Goal: Information Seeking & Learning: Learn about a topic

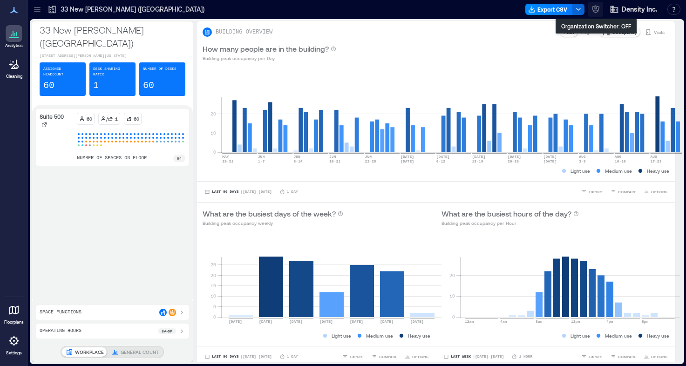
click at [596, 7] on icon "button" at bounding box center [595, 9] width 9 height 9
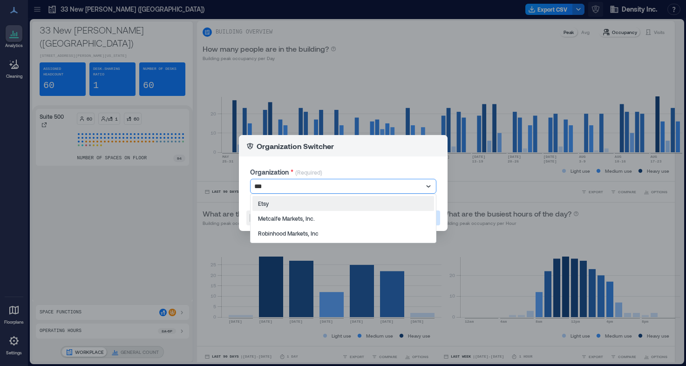
type input "****"
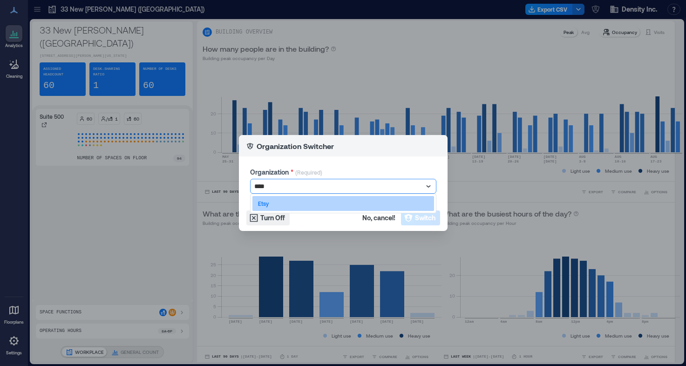
click at [381, 205] on div "Etsy" at bounding box center [343, 203] width 182 height 15
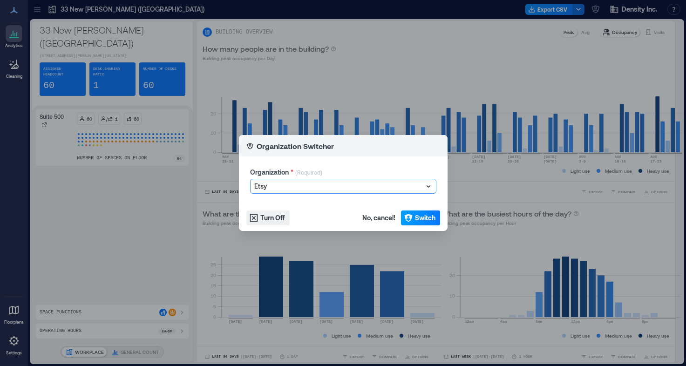
click at [412, 212] on button "Switch" at bounding box center [420, 217] width 39 height 15
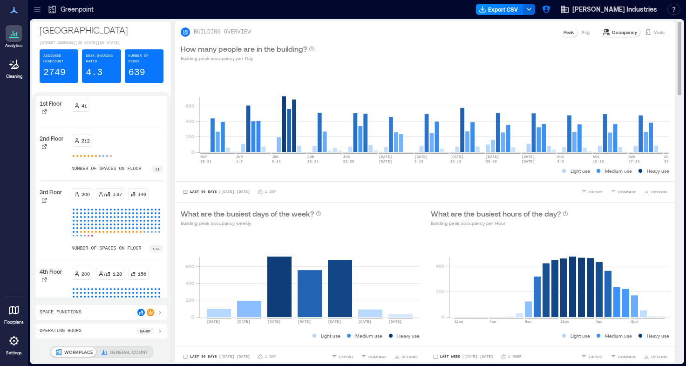
click at [200, 68] on div "0 200 400 600 MAY 25-31 JUN 1-7 JUN 8-14 JUN 15-21 JUN 22-28 JUN 29 JUL 5 JUL 6…" at bounding box center [424, 124] width 499 height 114
drag, startPoint x: 62, startPoint y: 30, endPoint x: 458, endPoint y: 3, distance: 396.6
click at [46, 281] on icon at bounding box center [44, 280] width 6 height 6
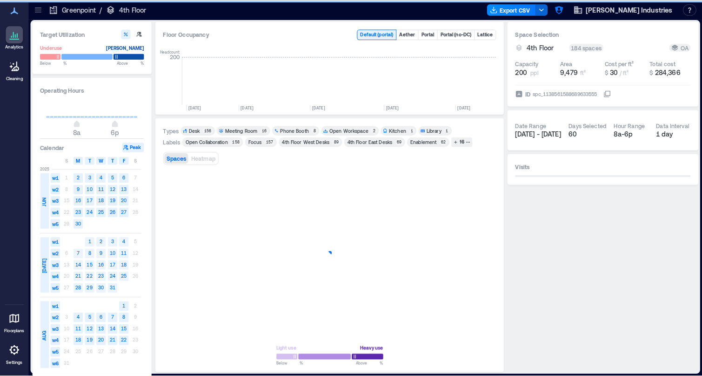
scroll to position [0, 1436]
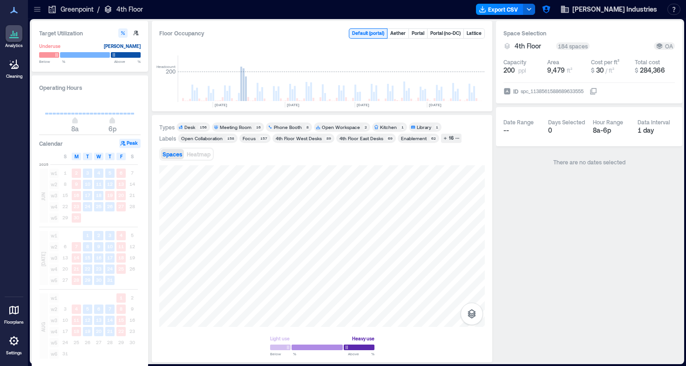
click at [38, 12] on icon at bounding box center [37, 9] width 9 height 9
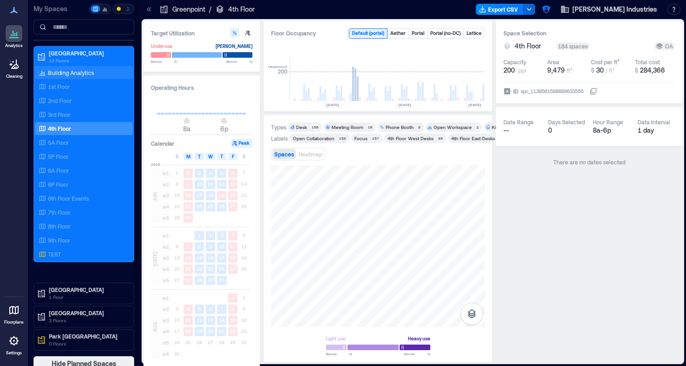
click at [61, 75] on p "Building Analytics" at bounding box center [71, 72] width 46 height 7
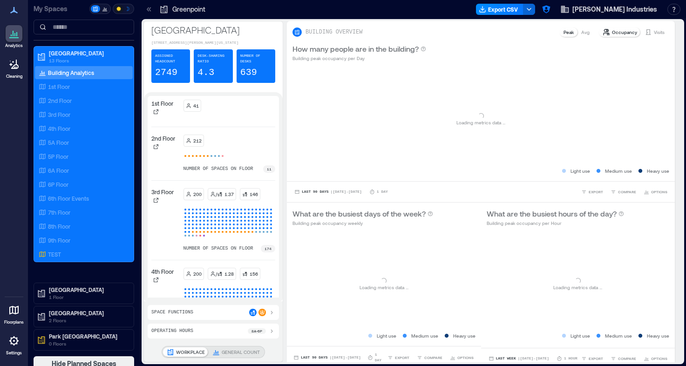
click at [147, 13] on icon at bounding box center [148, 9] width 9 height 9
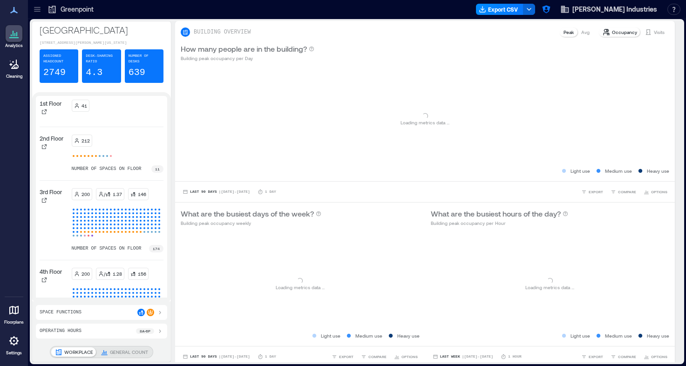
click at [147, 9] on div at bounding box center [286, 9] width 372 height 15
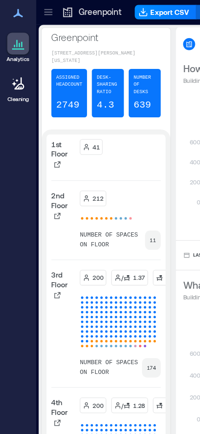
click at [85, 44] on p "[STREET_ADDRESS][PERSON_NAME][US_STATE]" at bounding box center [82, 43] width 84 height 11
click at [61, 43] on p "[STREET_ADDRESS][PERSON_NAME][US_STATE]" at bounding box center [82, 43] width 84 height 11
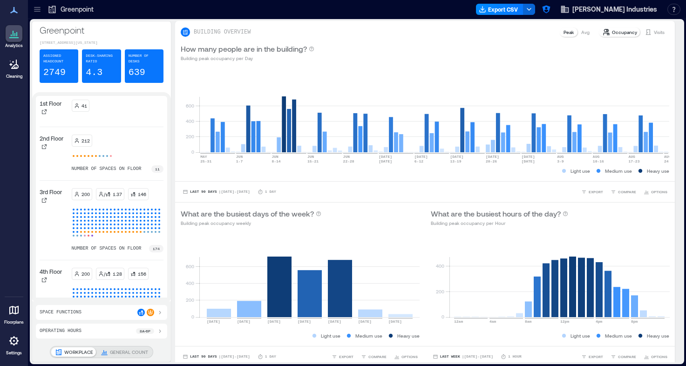
drag, startPoint x: 78, startPoint y: 40, endPoint x: 355, endPoint y: 10, distance: 278.5
drag, startPoint x: 16, startPoint y: 316, endPoint x: 630, endPoint y: 0, distance: 690.8
click at [0, 0] on div "Analytics Cleaning Floorplans Settings" at bounding box center [14, 183] width 28 height 366
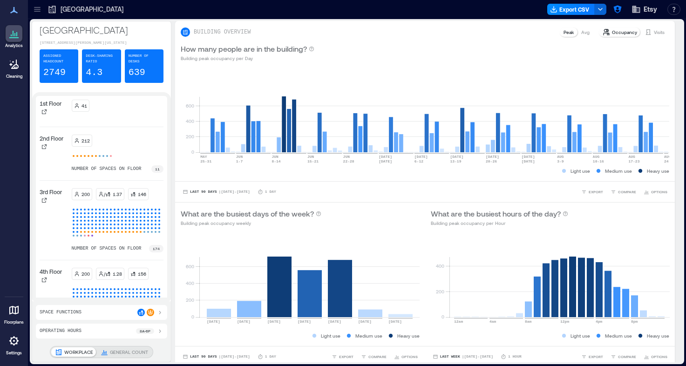
click at [63, 29] on p "[GEOGRAPHIC_DATA]" at bounding box center [102, 29] width 124 height 13
click at [233, 52] on p "How many people are in the building?" at bounding box center [244, 48] width 126 height 11
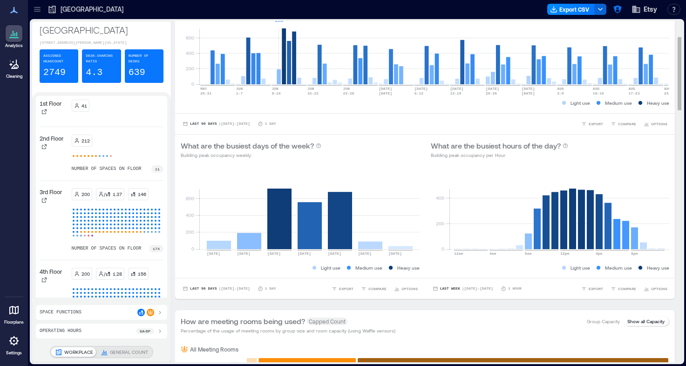
scroll to position [92, 0]
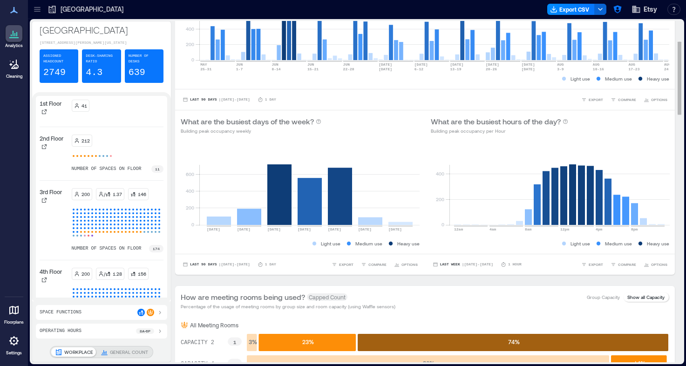
click at [274, 122] on p "What are the busiest days of the week?" at bounding box center [247, 121] width 133 height 11
click at [475, 124] on p "What are the busiest hours of the day?" at bounding box center [496, 121] width 130 height 11
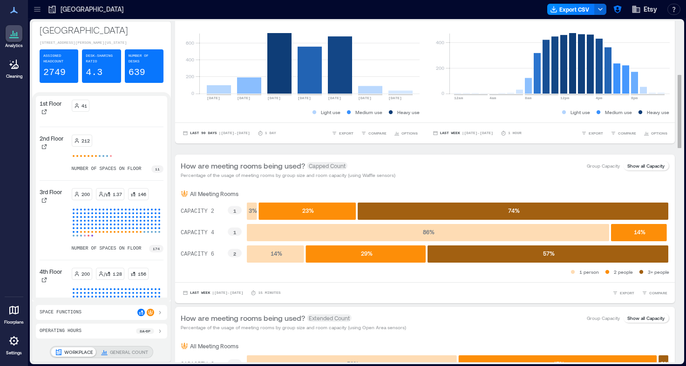
scroll to position [247, 0]
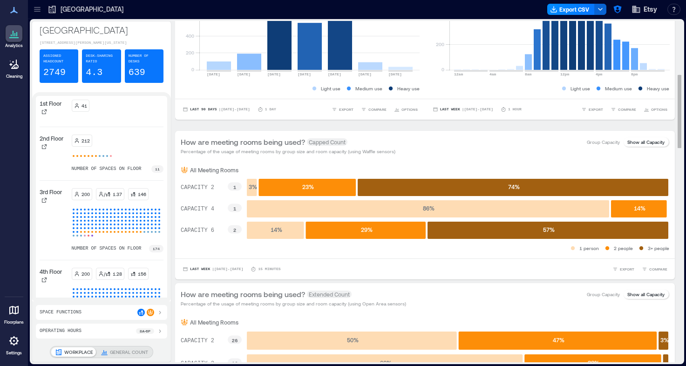
click at [282, 146] on p "How are meeting rooms being used?" at bounding box center [243, 141] width 124 height 11
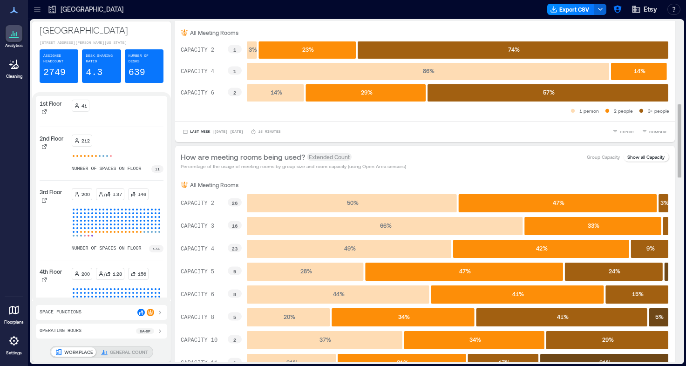
scroll to position [407, 0]
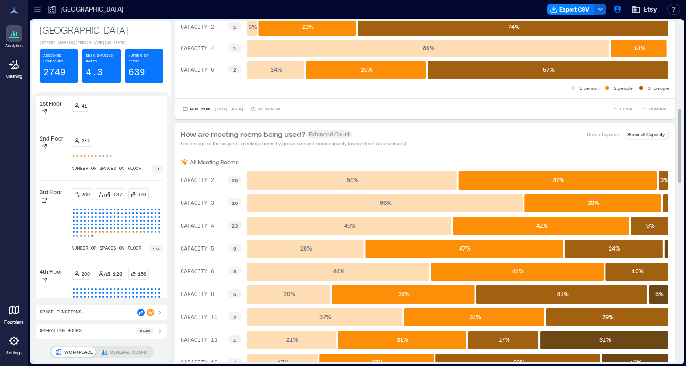
click at [277, 135] on p "How are meeting rooms being used?" at bounding box center [243, 133] width 124 height 11
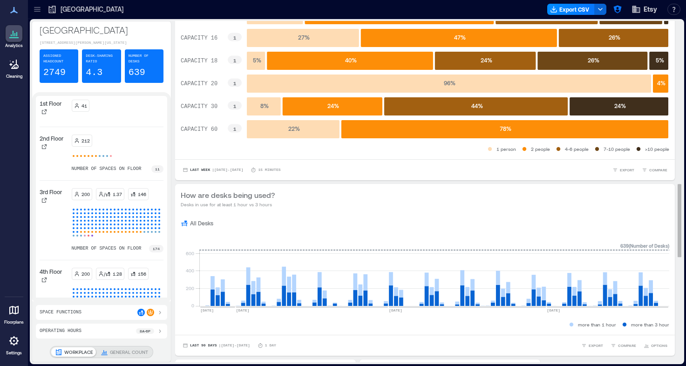
scroll to position [854, 0]
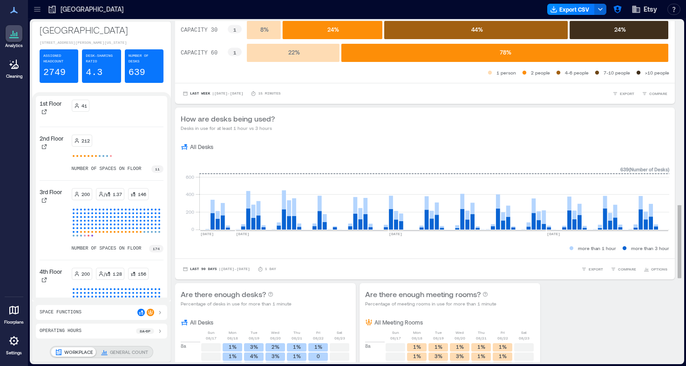
click at [264, 117] on p "How are desks being used?" at bounding box center [228, 118] width 94 height 11
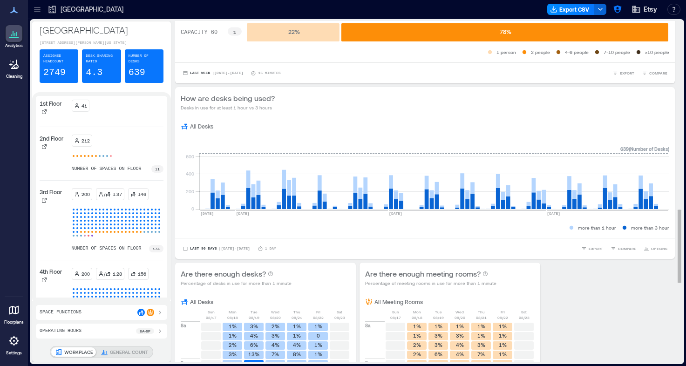
scroll to position [877, 0]
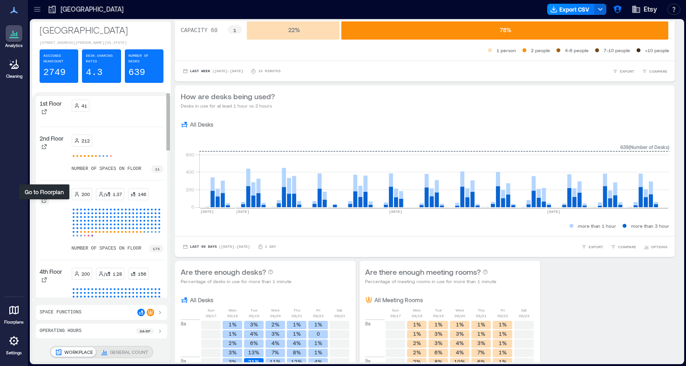
click at [46, 203] on icon at bounding box center [44, 200] width 6 height 6
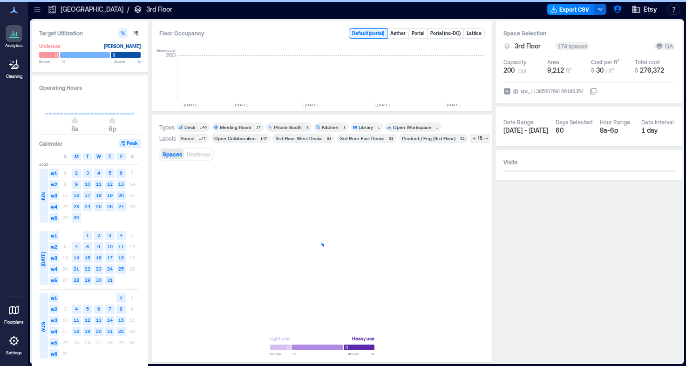
scroll to position [0, 1436]
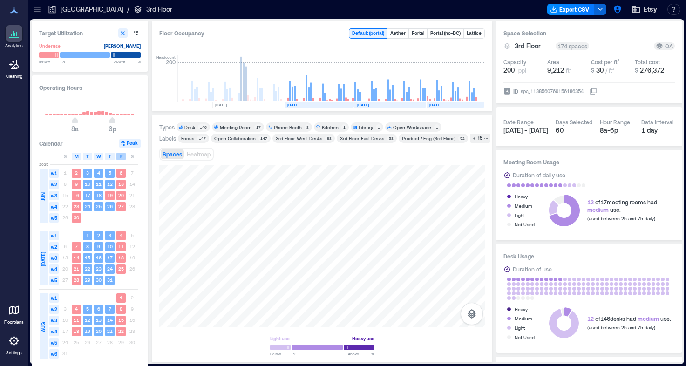
click at [121, 159] on span "F" at bounding box center [121, 156] width 2 height 7
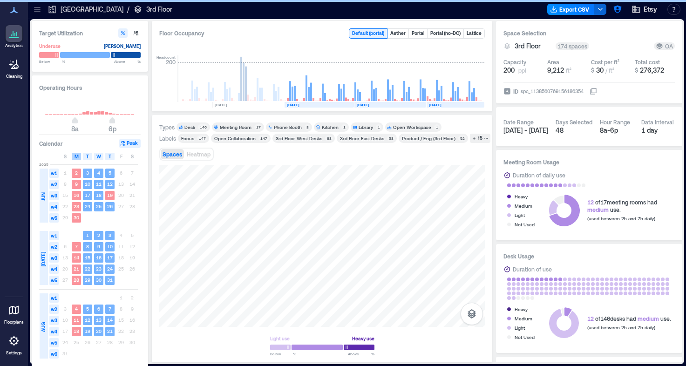
click at [75, 158] on span "M" at bounding box center [76, 156] width 4 height 7
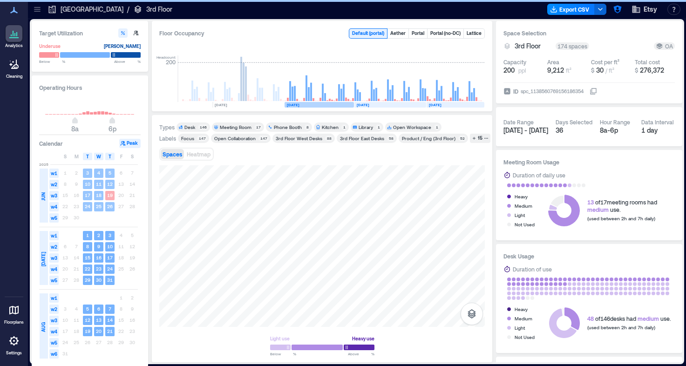
click at [328, 104] on rect at bounding box center [318, 105] width 69 height 6
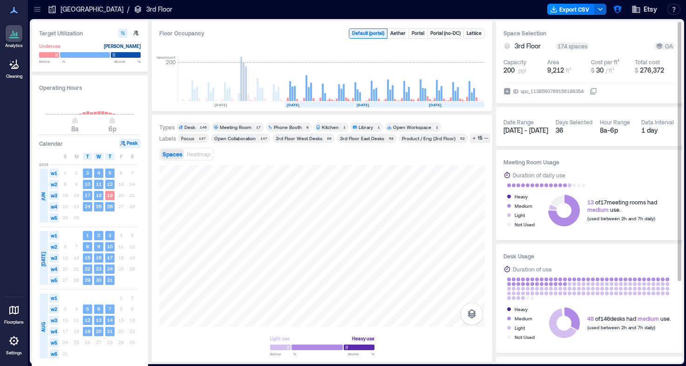
click at [594, 172] on div "Duration of daily use" at bounding box center [588, 174] width 171 height 9
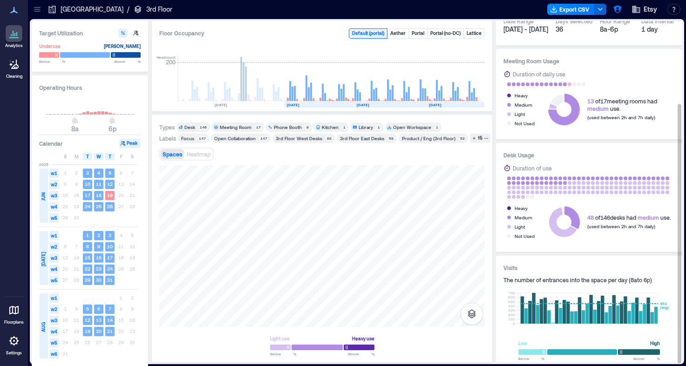
scroll to position [108, 0]
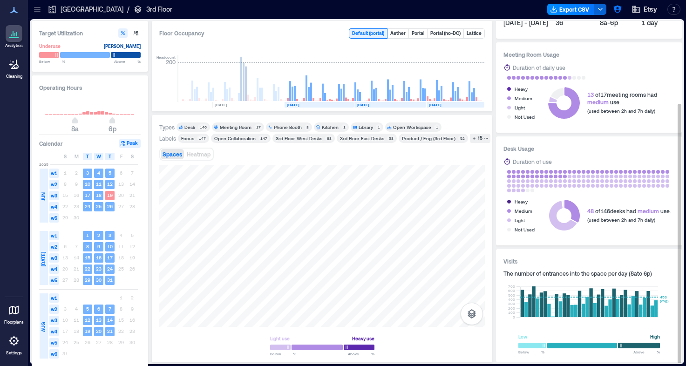
click at [587, 145] on h3 "Desk Usage" at bounding box center [588, 148] width 171 height 9
click at [586, 256] on h3 "Visits" at bounding box center [588, 260] width 171 height 9
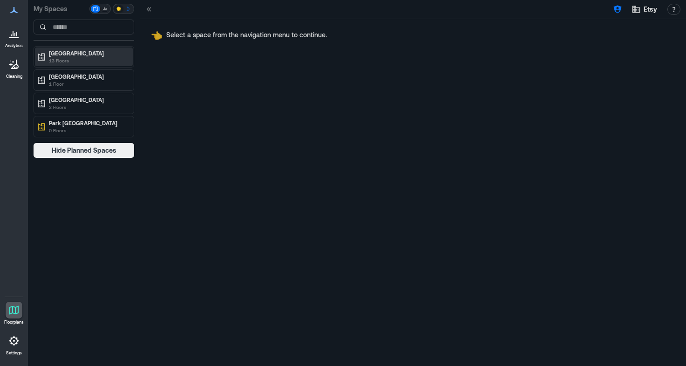
click at [101, 57] on p "13 Floors" at bounding box center [88, 60] width 78 height 7
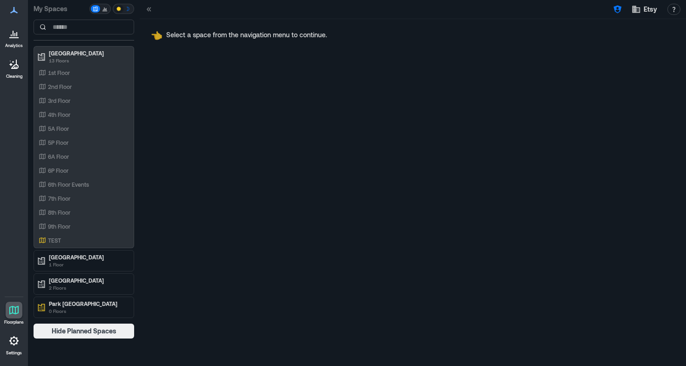
click at [93, 107] on div "1st Floor 2nd Floor 3rd Floor 4th Floor 5A Floor 5P Floor 6A Floor 6P Floor 6th…" at bounding box center [84, 156] width 98 height 181
click at [91, 116] on div "4th Floor" at bounding box center [82, 114] width 90 height 9
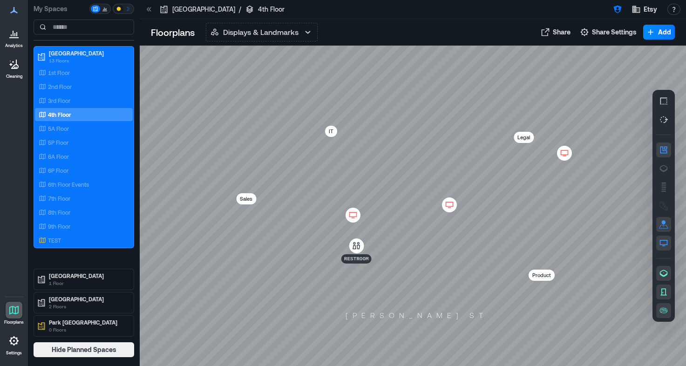
click at [356, 217] on icon at bounding box center [352, 214] width 11 height 9
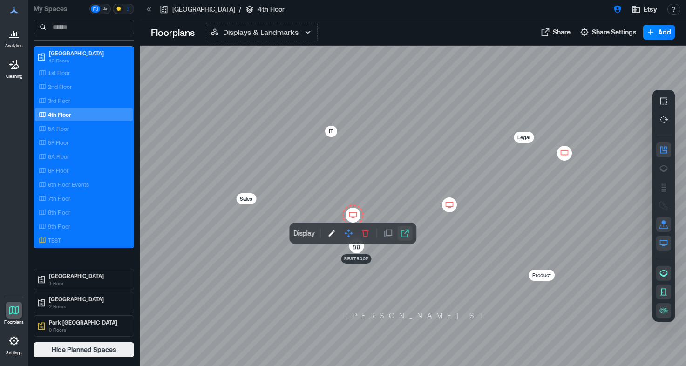
click at [408, 235] on icon "button" at bounding box center [404, 233] width 9 height 9
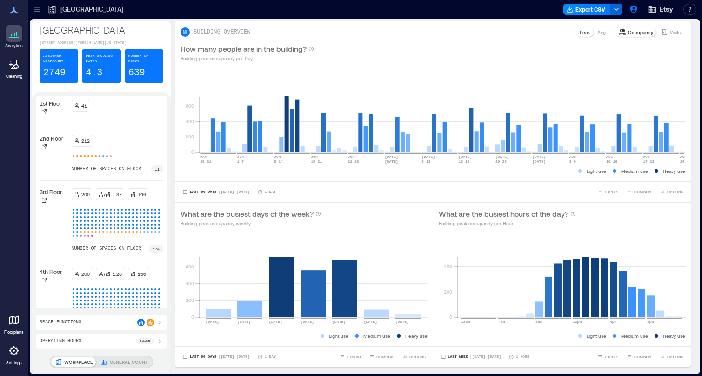
click at [58, 31] on p "[GEOGRAPHIC_DATA]" at bounding box center [102, 29] width 124 height 13
click at [274, 49] on p "How many people are in the building?" at bounding box center [244, 48] width 126 height 11
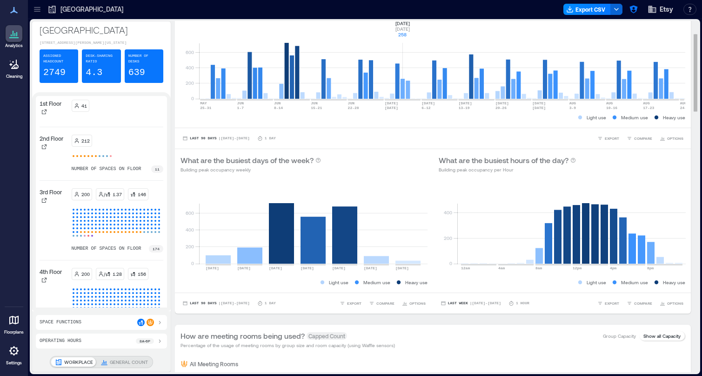
scroll to position [68, 0]
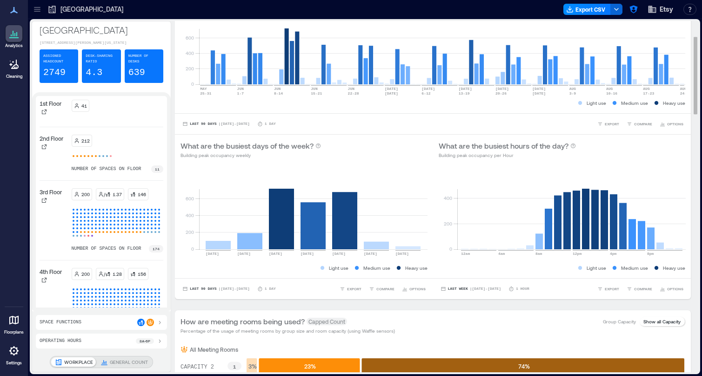
click at [346, 152] on div "What are the busiest days of the week? Building peak occupancy weekly" at bounding box center [304, 149] width 247 height 19
click at [628, 168] on div "0 200 400 12am 4am 8am 12pm 4pm 8pm 2749 ( Building Capacity ) Light use Medium…" at bounding box center [562, 221] width 258 height 114
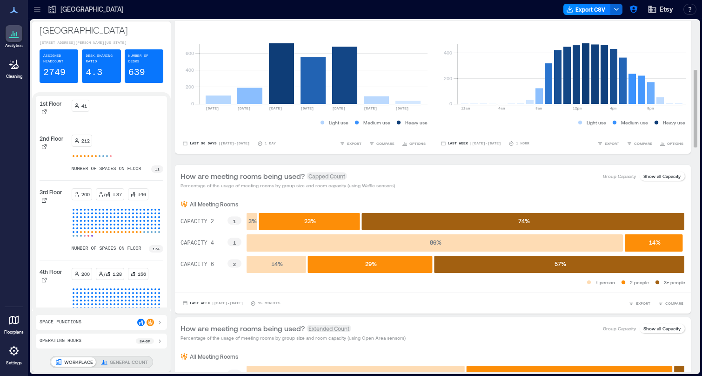
scroll to position [218, 0]
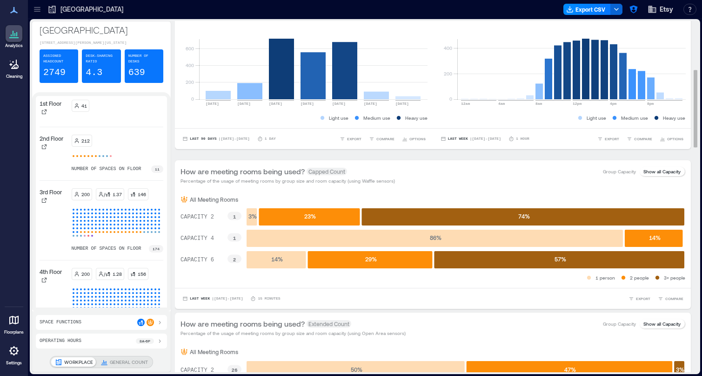
click at [458, 198] on div "All Meeting Rooms" at bounding box center [433, 199] width 505 height 7
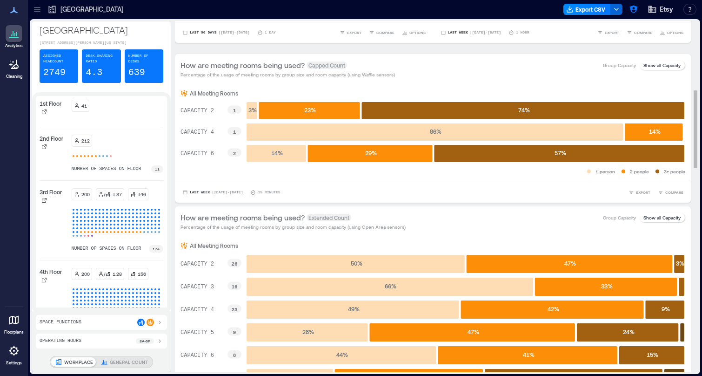
scroll to position [328, 0]
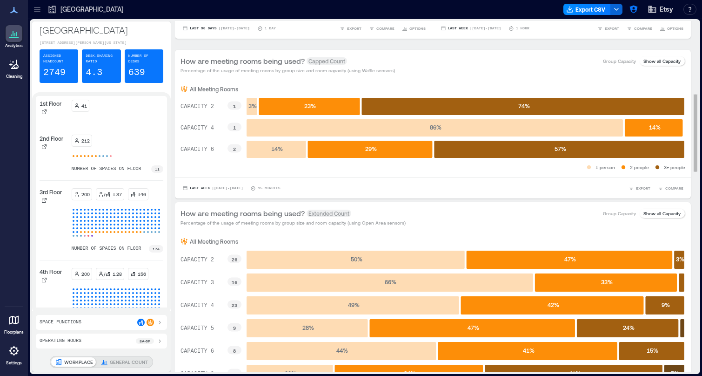
click at [452, 221] on div "How are meeting rooms being used? Extended Count Percentage of the usage of mee…" at bounding box center [433, 217] width 505 height 19
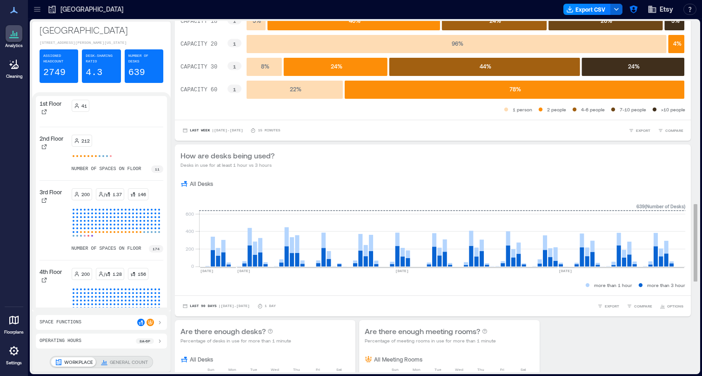
scroll to position [825, 0]
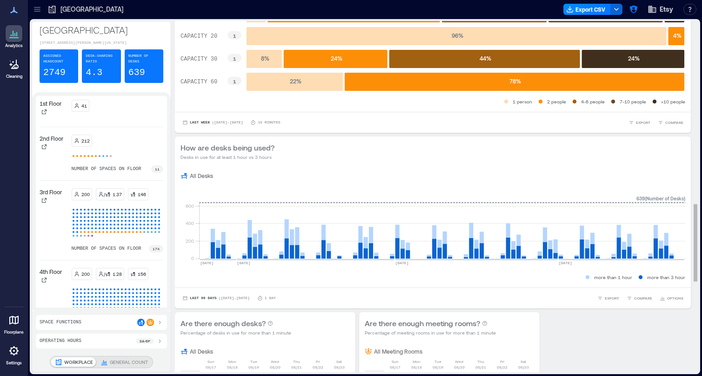
click at [439, 164] on div "How are desks being used? Desks in use for at least 1 hour vs 3 hours" at bounding box center [433, 151] width 516 height 30
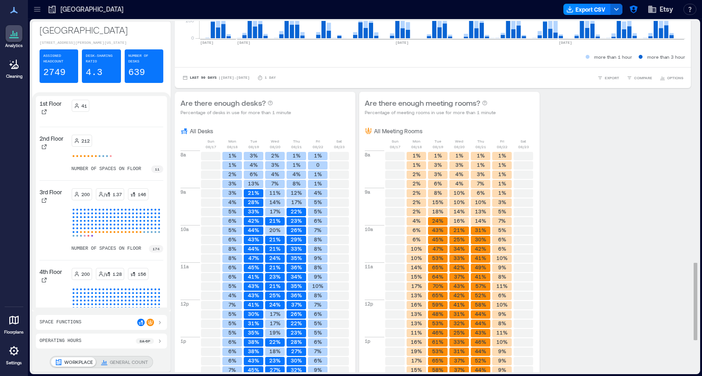
scroll to position [1122, 0]
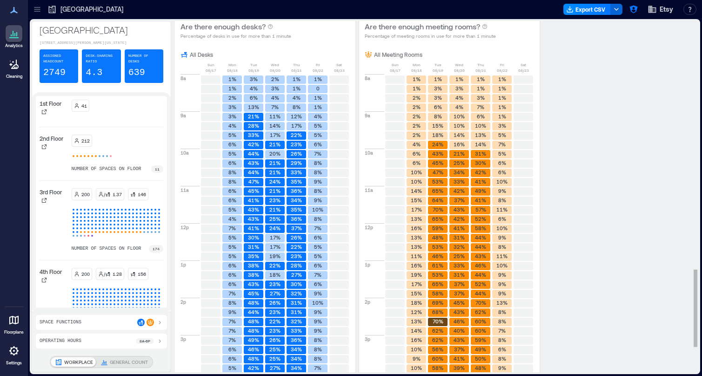
click at [305, 27] on div "Are there enough desks? Percentage of desks in use for more than 1 minute" at bounding box center [265, 30] width 169 height 19
click at [43, 284] on div at bounding box center [44, 279] width 9 height 9
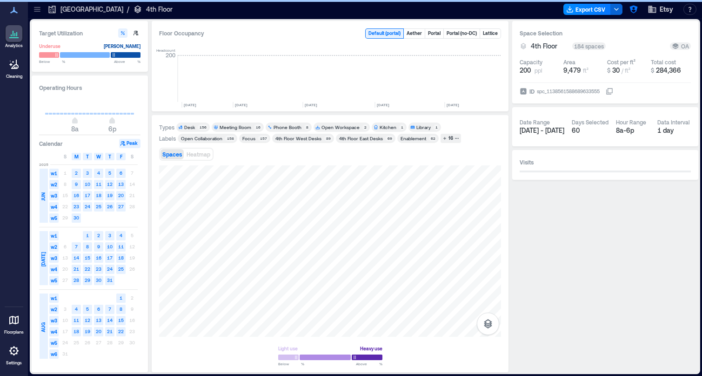
scroll to position [0, 1419]
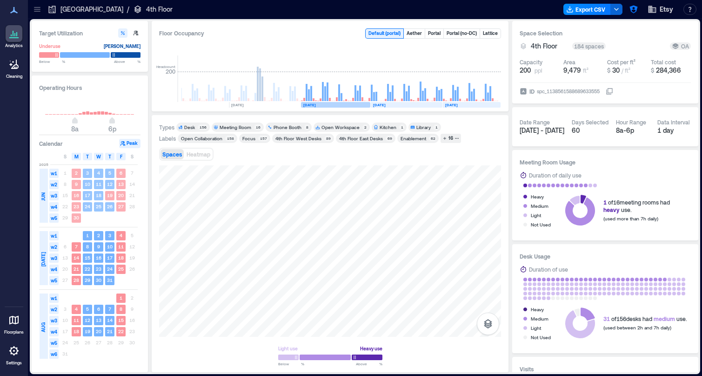
click at [345, 107] on rect at bounding box center [335, 105] width 69 height 6
click at [74, 158] on div "M" at bounding box center [76, 156] width 9 height 7
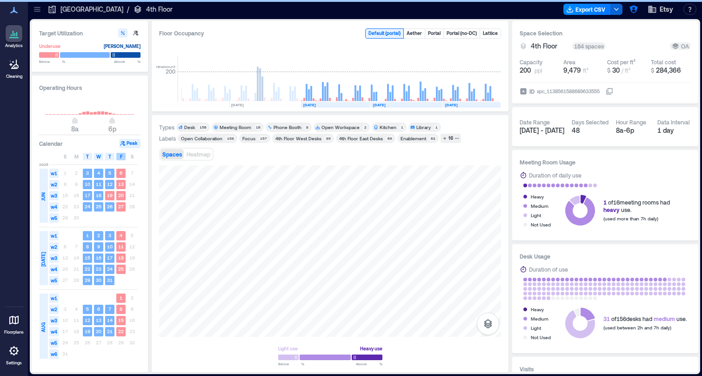
click at [119, 157] on div "F" at bounding box center [120, 156] width 9 height 7
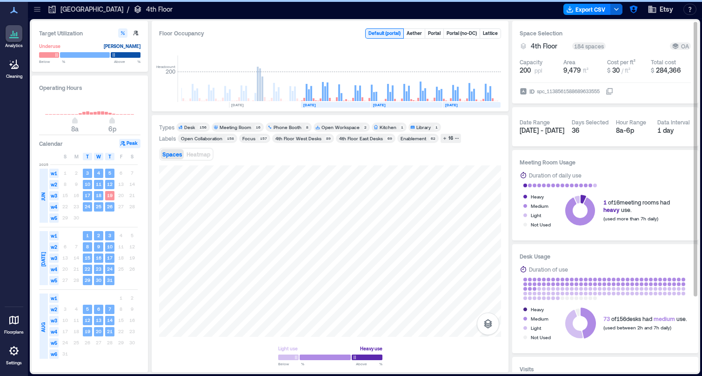
click at [656, 170] on div "Meeting Room Usage Duration of daily use Heavy Medium Light Not Used 1 of 16 me…" at bounding box center [606, 195] width 186 height 90
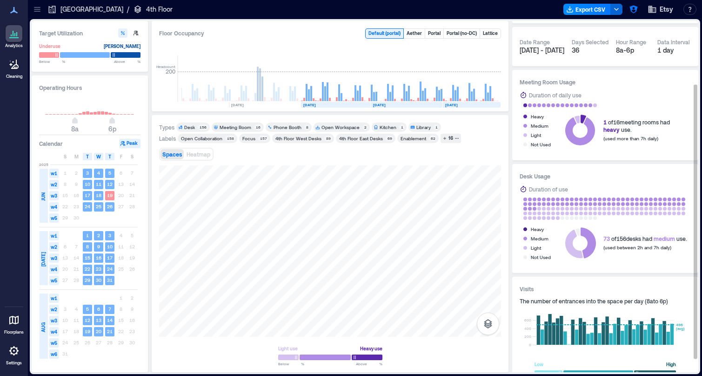
click at [634, 175] on h3 "Desk Usage" at bounding box center [605, 175] width 171 height 9
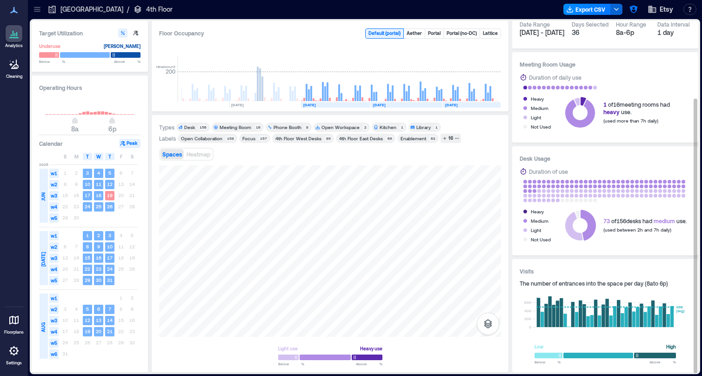
click at [621, 269] on h3 "Visits" at bounding box center [605, 270] width 171 height 9
